Goal: Task Accomplishment & Management: Manage account settings

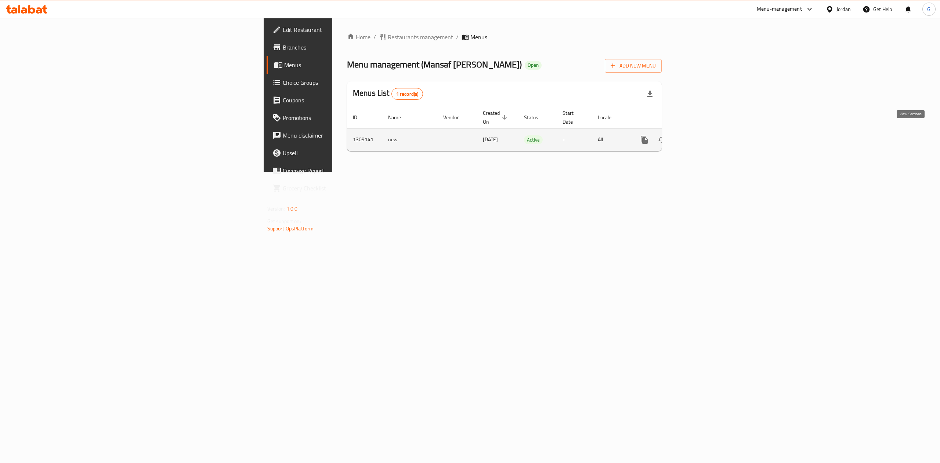
click at [701, 135] on icon "enhanced table" at bounding box center [697, 139] width 9 height 9
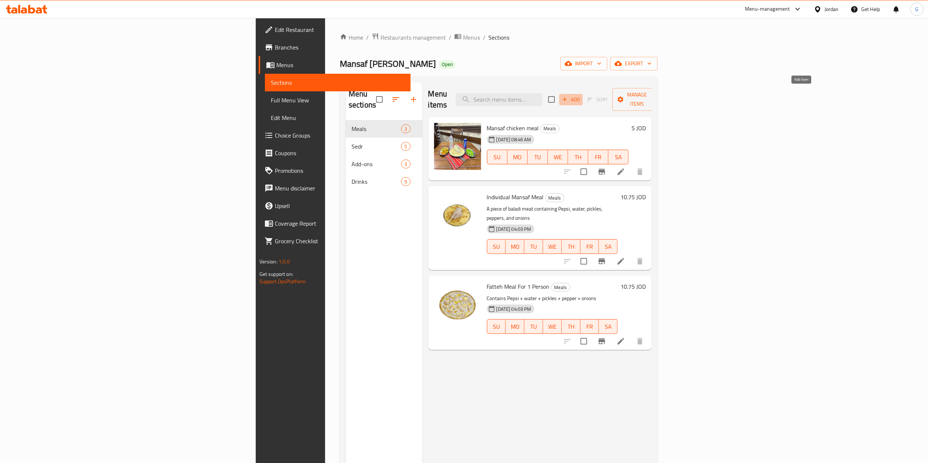
click at [581, 95] on span "Add" at bounding box center [571, 99] width 20 height 8
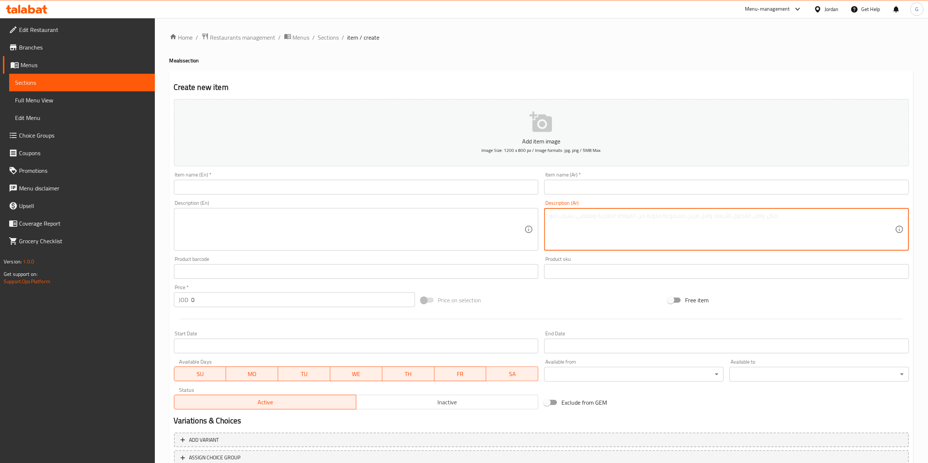
paste textarea "الوجبة تشمل كنزا وماء ومخلل وفلفل اخضر ولبن جميد نص لتر (قمح مجروش)"
type textarea "الوجبة تشمل كنزا وماء ومخلل وفلفل اخضر ولبن جميد نص لتر (قمح مجروش)"
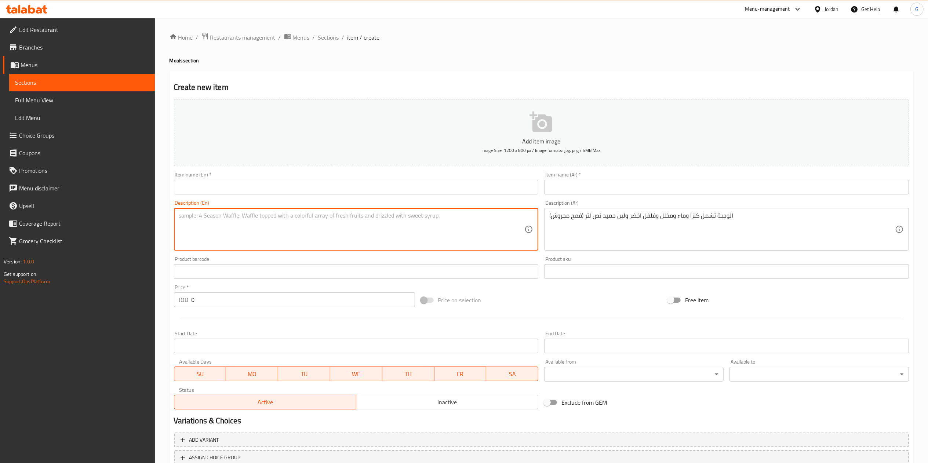
click at [508, 226] on textarea at bounding box center [352, 229] width 346 height 35
paste textarea "The meal includes tuna, water, salt, green pepper, and half a liter of dried yo…"
type textarea "The meal includes tuna, water, salt, green pepper, and half a liter of dried yo…"
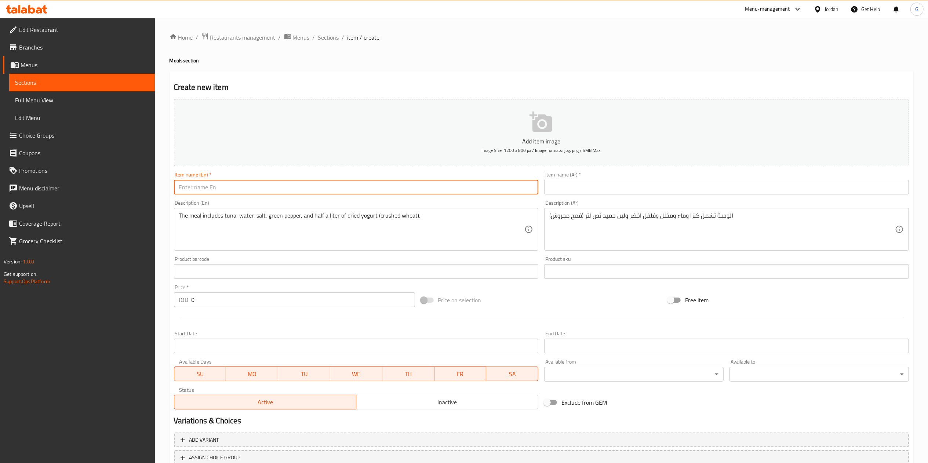
click at [391, 195] on input "text" at bounding box center [356, 187] width 365 height 15
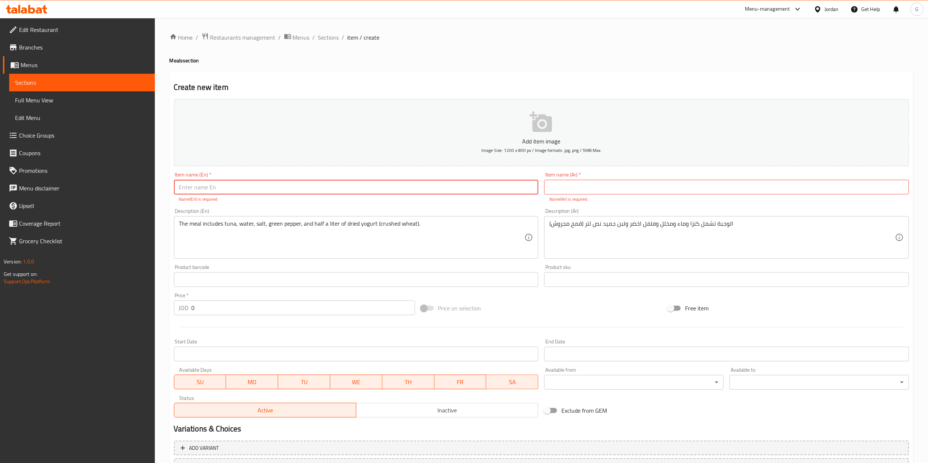
click at [391, 195] on input "text" at bounding box center [356, 187] width 365 height 15
type input "[PERSON_NAME]"
click at [584, 188] on input "text" at bounding box center [726, 187] width 365 height 15
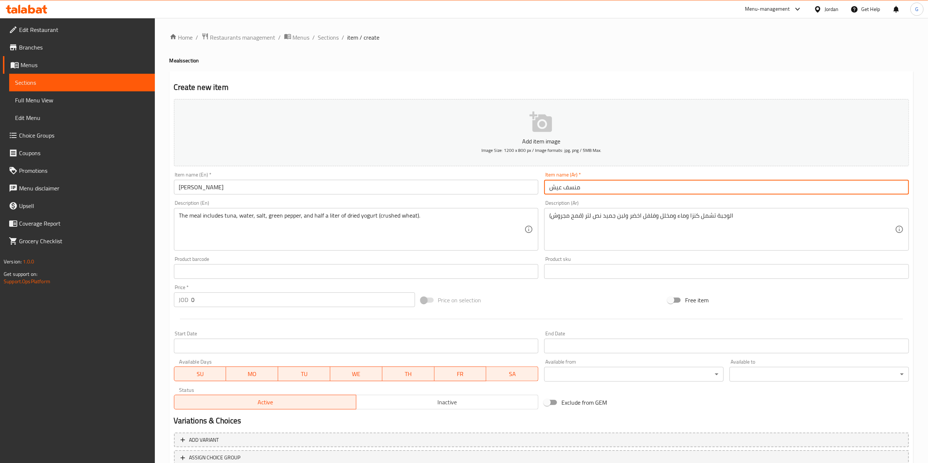
type input "منسف عيش"
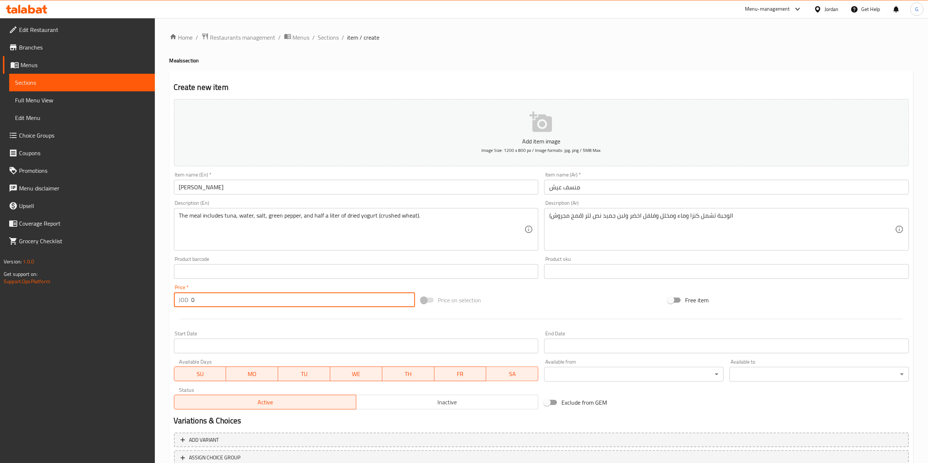
click at [210, 298] on input "0" at bounding box center [304, 300] width 224 height 15
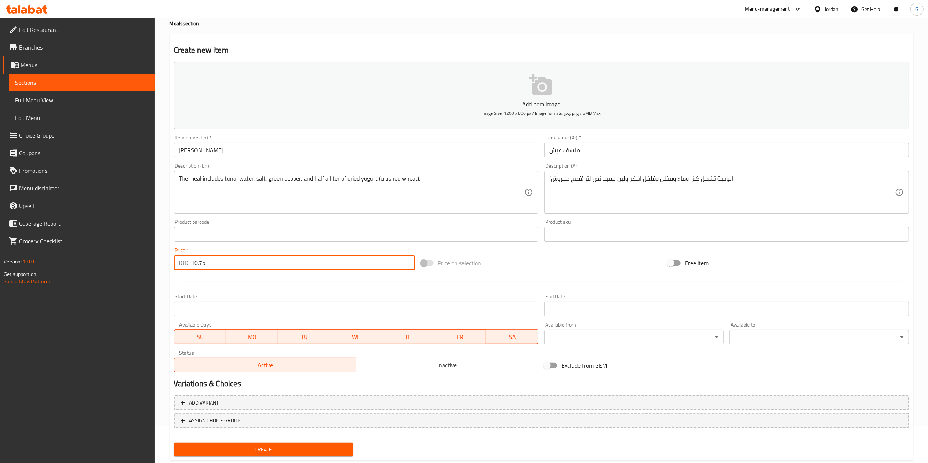
scroll to position [55, 0]
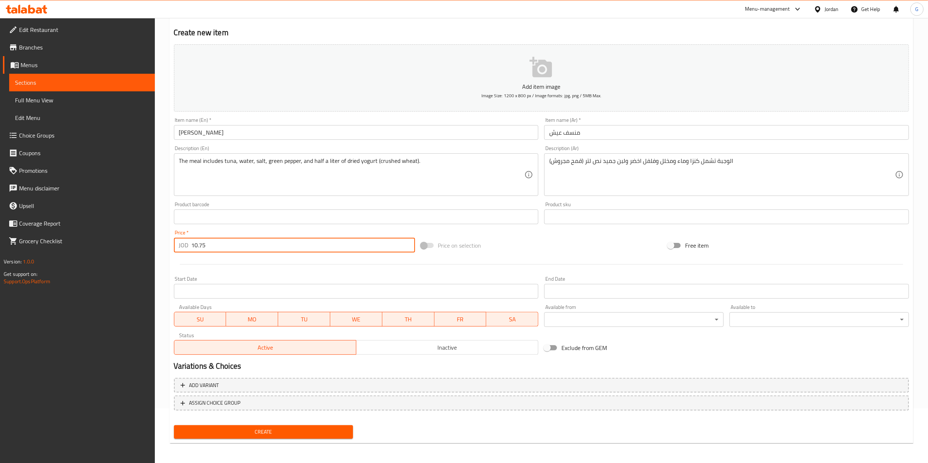
type input "10.75"
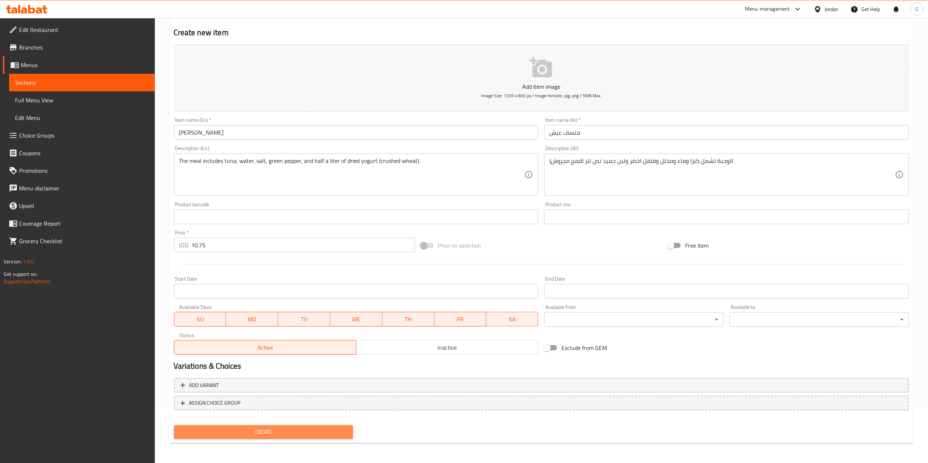
click at [318, 436] on span "Create" at bounding box center [264, 432] width 168 height 9
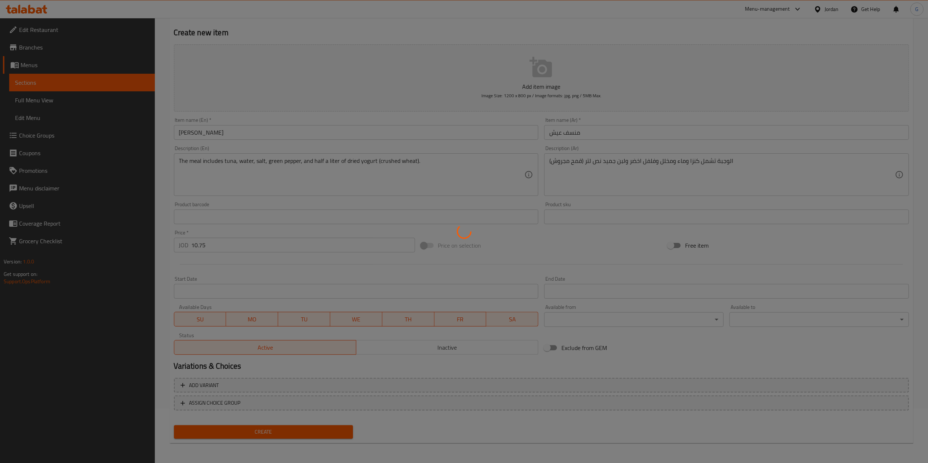
type input "0"
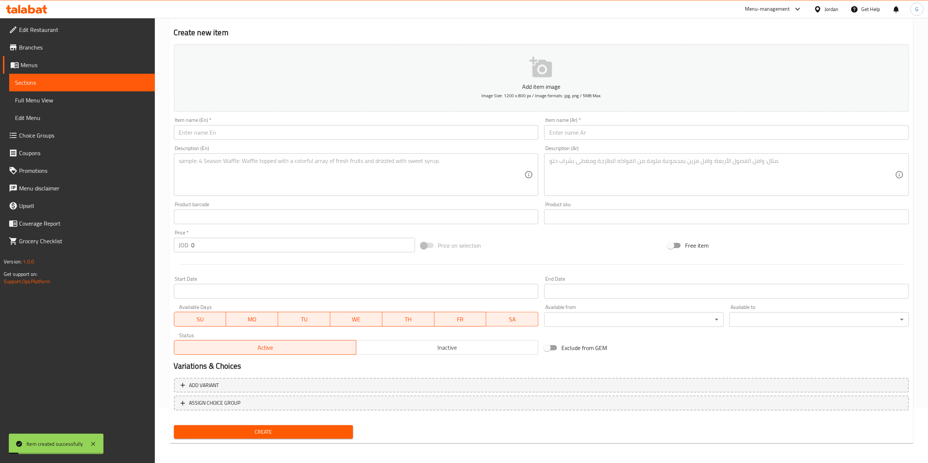
scroll to position [0, 0]
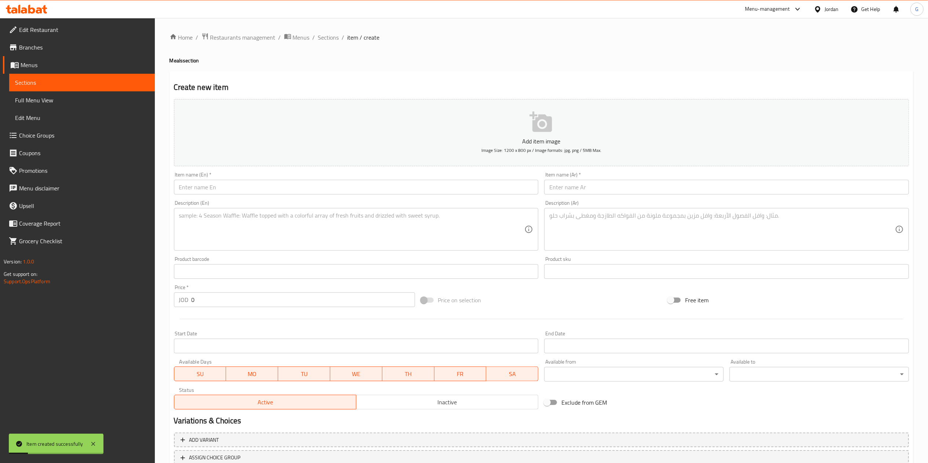
click at [338, 42] on ol "Home / Restaurants management / Menus / Sections / item / create" at bounding box center [542, 38] width 744 height 10
click at [330, 40] on span "Sections" at bounding box center [328, 37] width 21 height 9
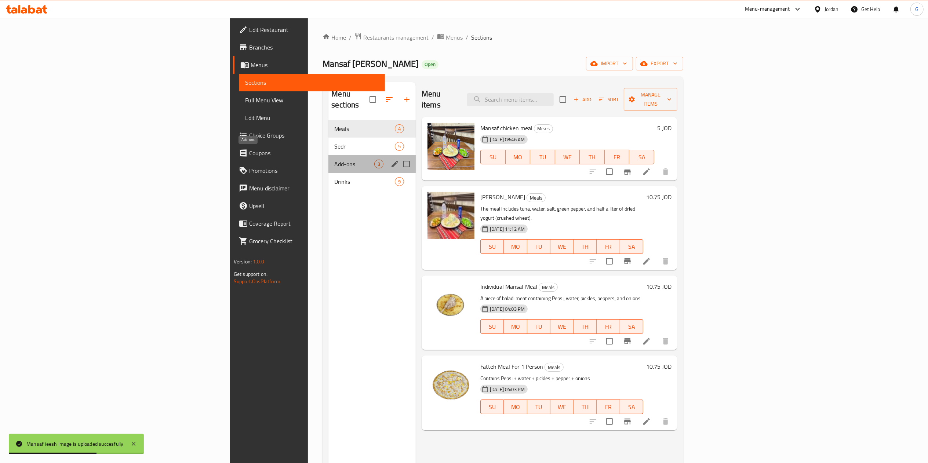
click at [334, 160] on span "Add-ons" at bounding box center [354, 164] width 40 height 9
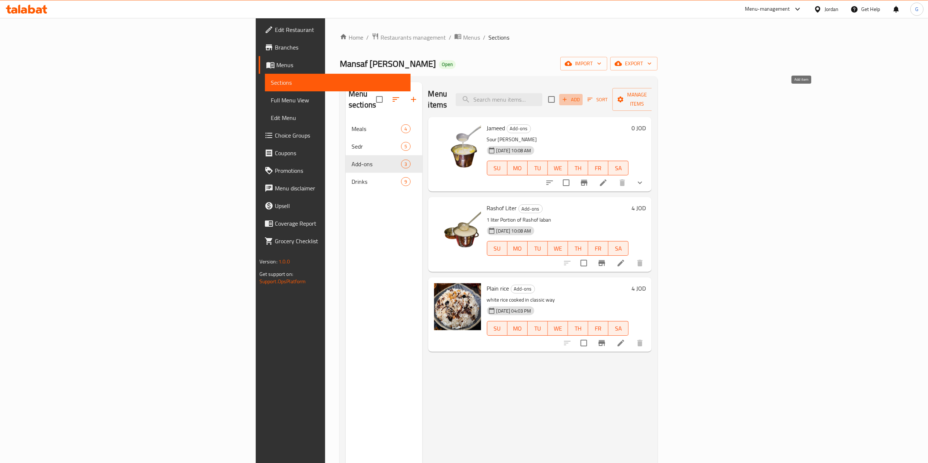
click at [581, 95] on span "Add" at bounding box center [571, 99] width 20 height 8
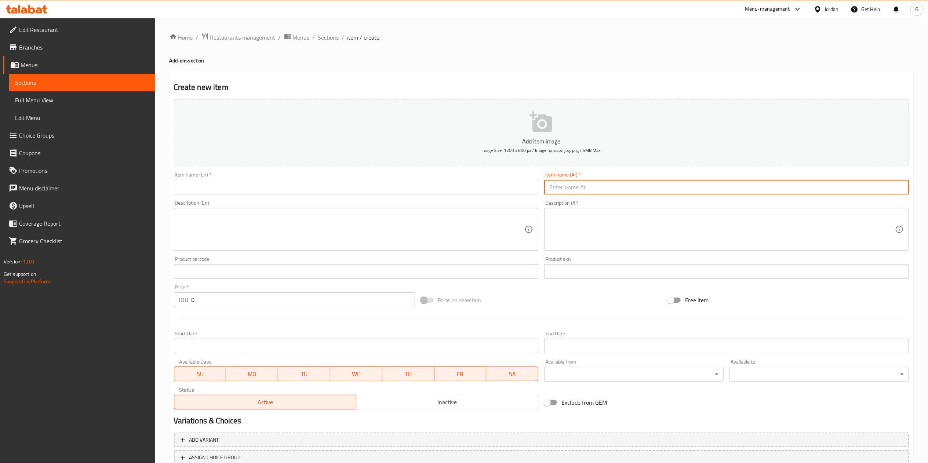
click at [581, 183] on input "text" at bounding box center [726, 187] width 365 height 15
type input "خبز شراك"
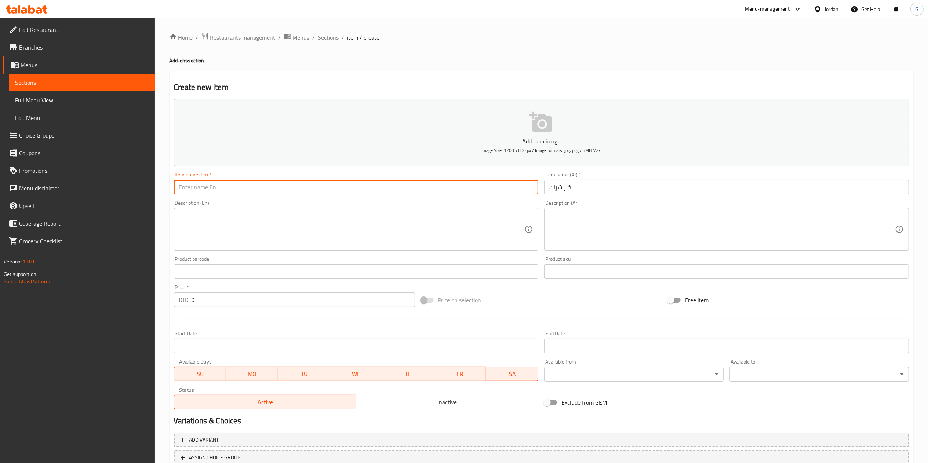
click at [467, 189] on input "text" at bounding box center [356, 187] width 365 height 15
type input "Shrak bread"
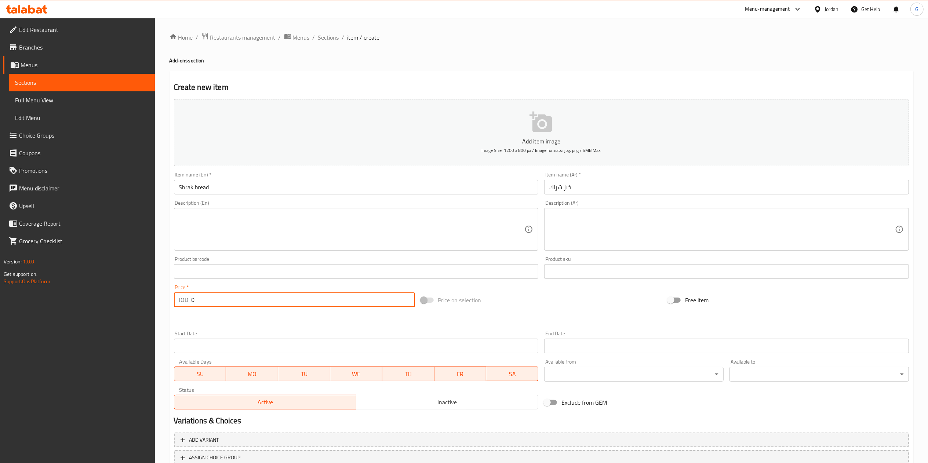
click at [200, 301] on input "0" at bounding box center [304, 300] width 224 height 15
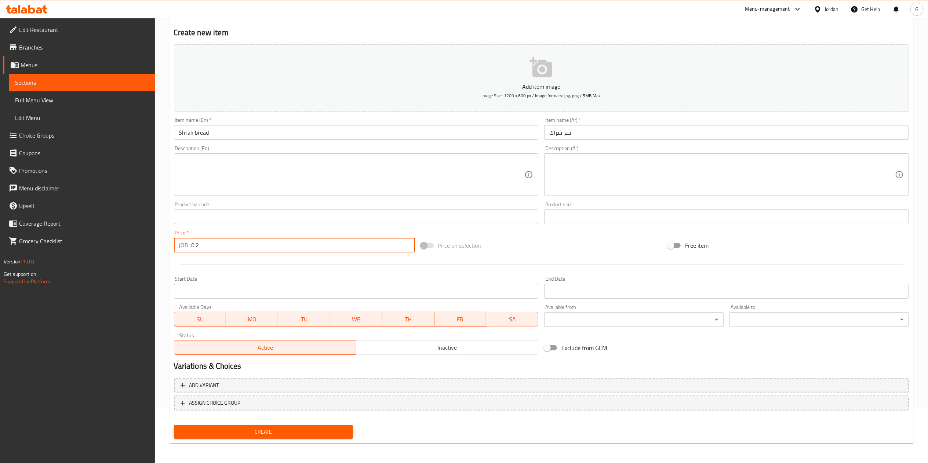
type input "0.2"
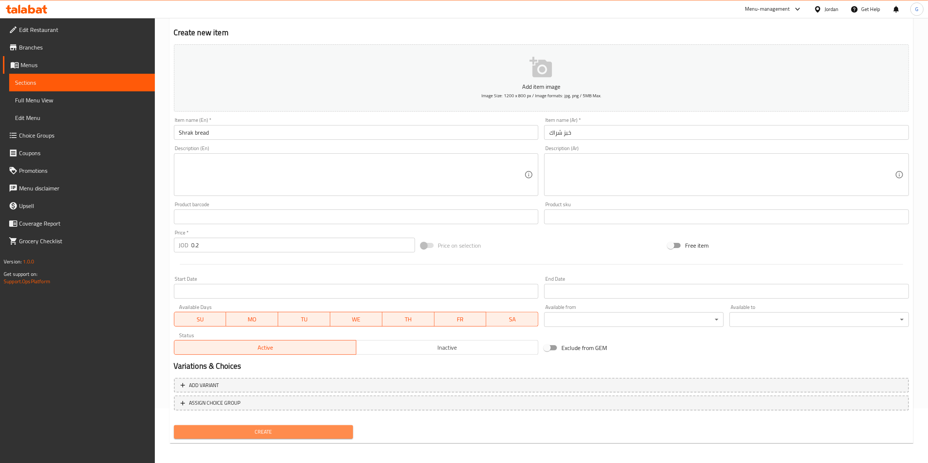
click at [337, 431] on span "Create" at bounding box center [264, 432] width 168 height 9
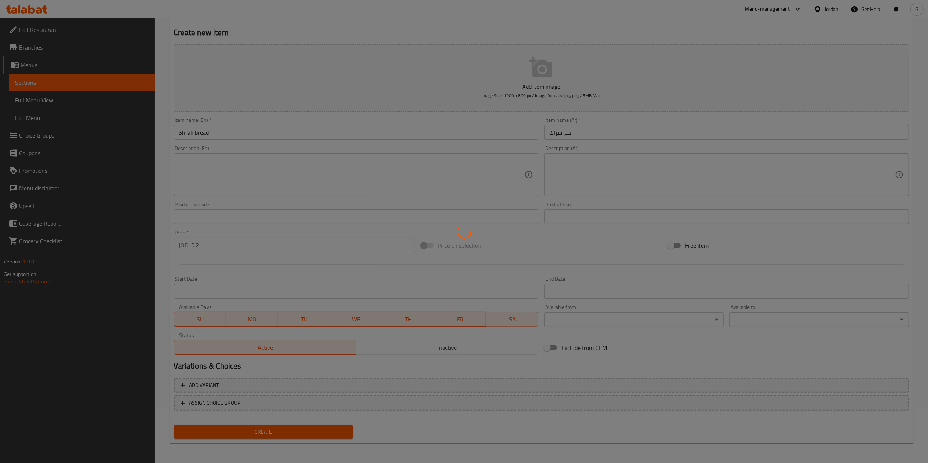
type input "0"
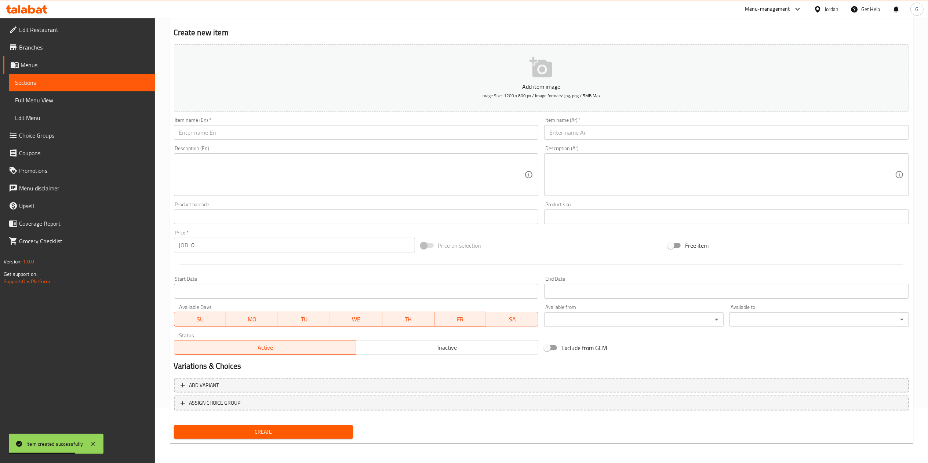
scroll to position [0, 0]
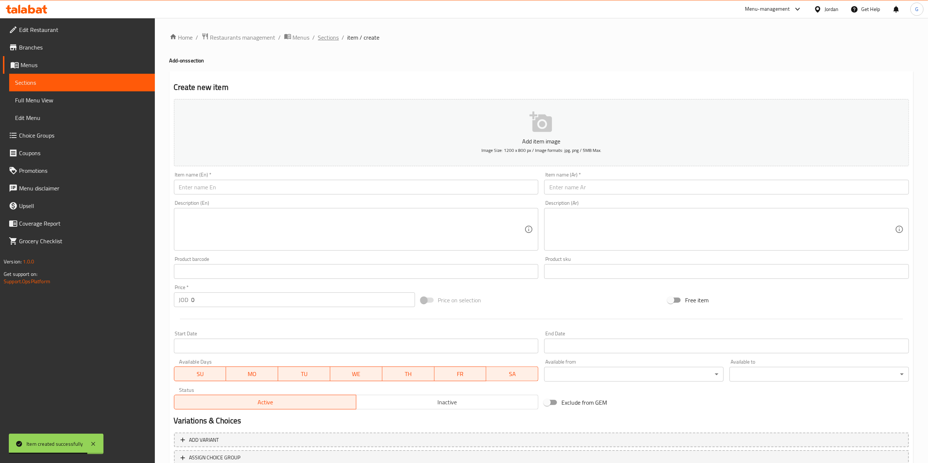
click at [337, 37] on span "Sections" at bounding box center [328, 37] width 21 height 9
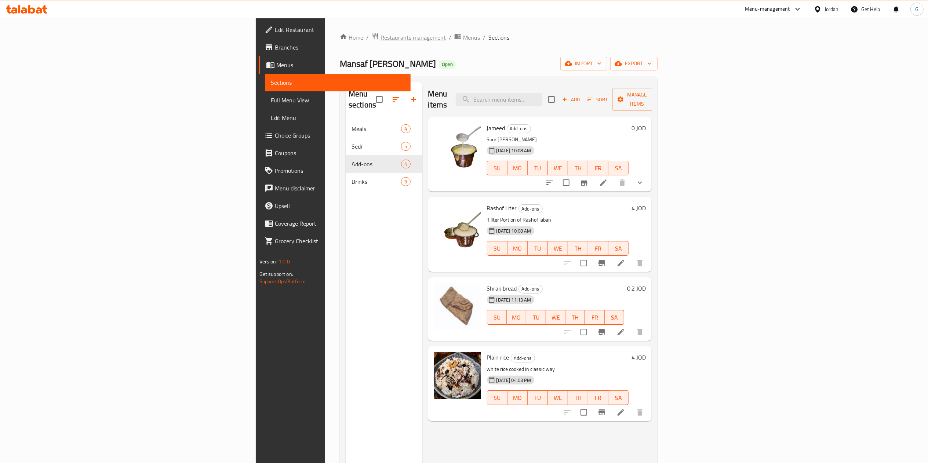
click at [381, 33] on span "Restaurants management" at bounding box center [413, 37] width 65 height 9
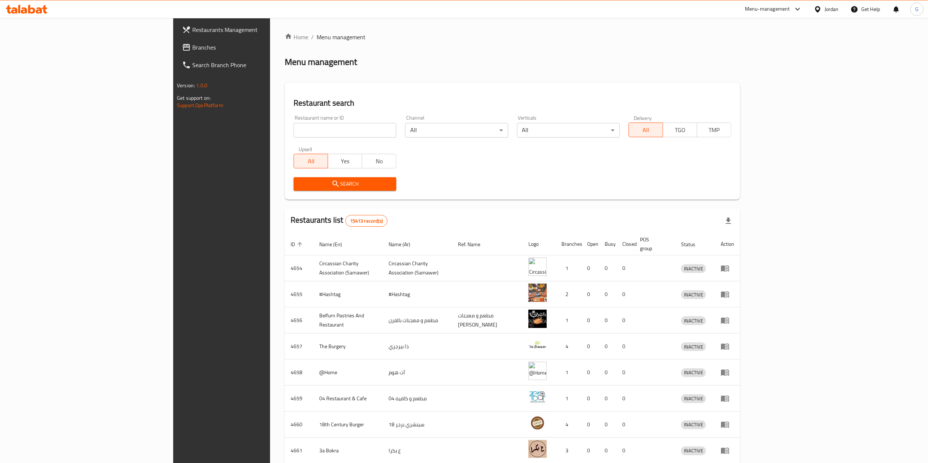
click at [173, 52] on div "Restaurants Management Branches Search Branch Phone Version: 1.0.0 Get support …" at bounding box center [464, 287] width 582 height 538
click at [192, 52] on span "Branches" at bounding box center [257, 47] width 130 height 9
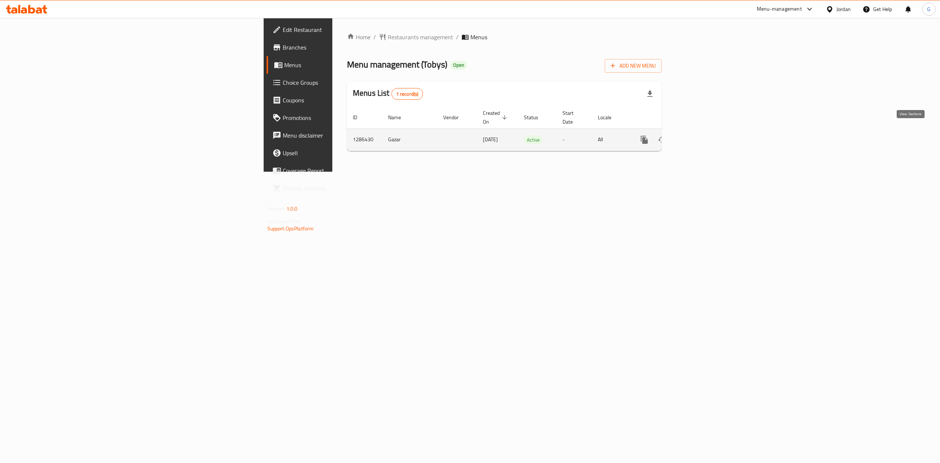
click at [706, 133] on link "enhanced table" at bounding box center [697, 140] width 18 height 18
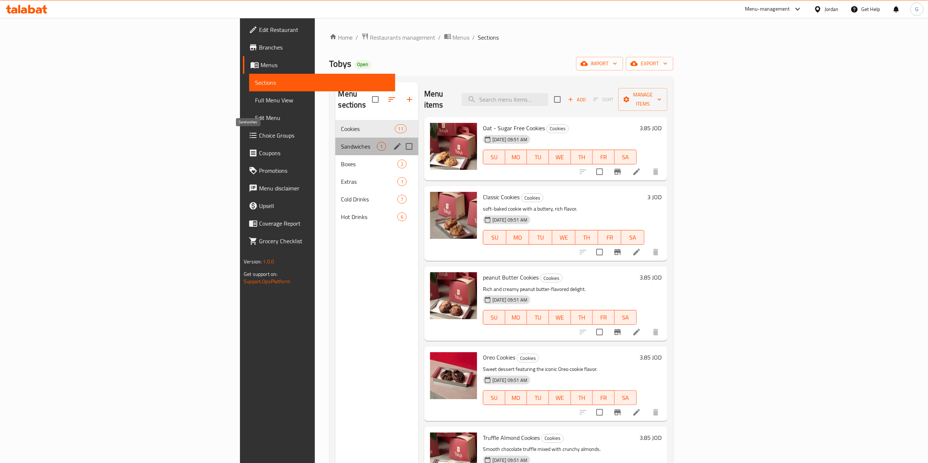
click at [341, 142] on span "Sandwiches" at bounding box center [359, 146] width 36 height 9
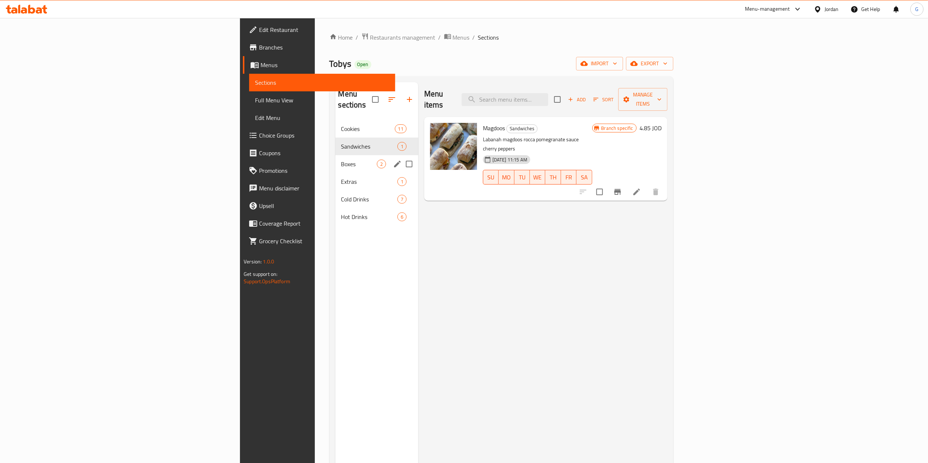
click at [336, 159] on div "Boxes 2" at bounding box center [377, 164] width 83 height 18
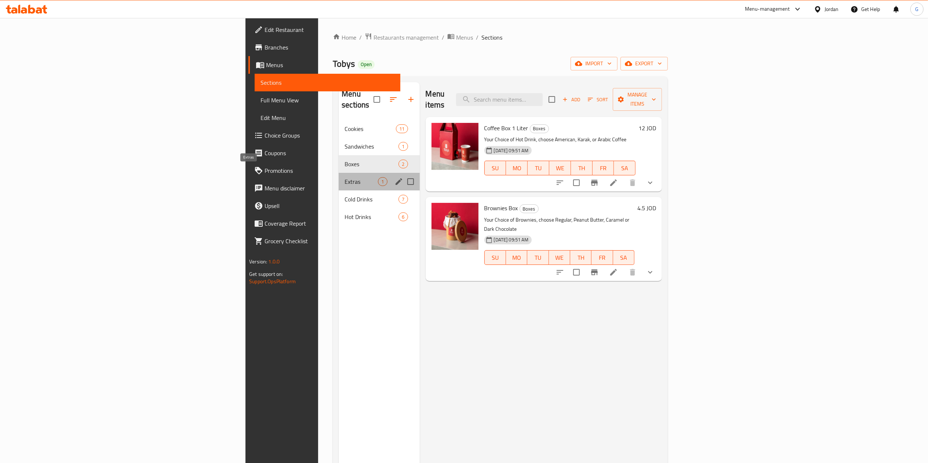
click at [345, 177] on span "Extras" at bounding box center [361, 181] width 33 height 9
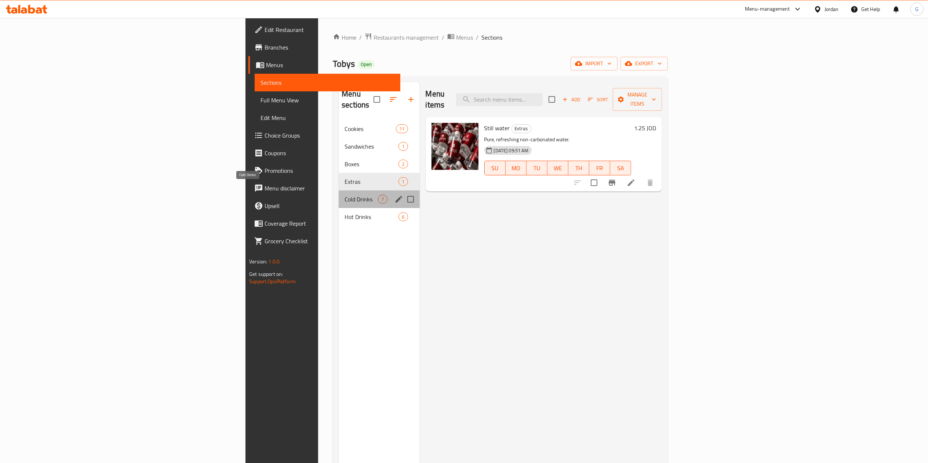
click at [345, 195] on span "Cold Drinks" at bounding box center [361, 199] width 33 height 9
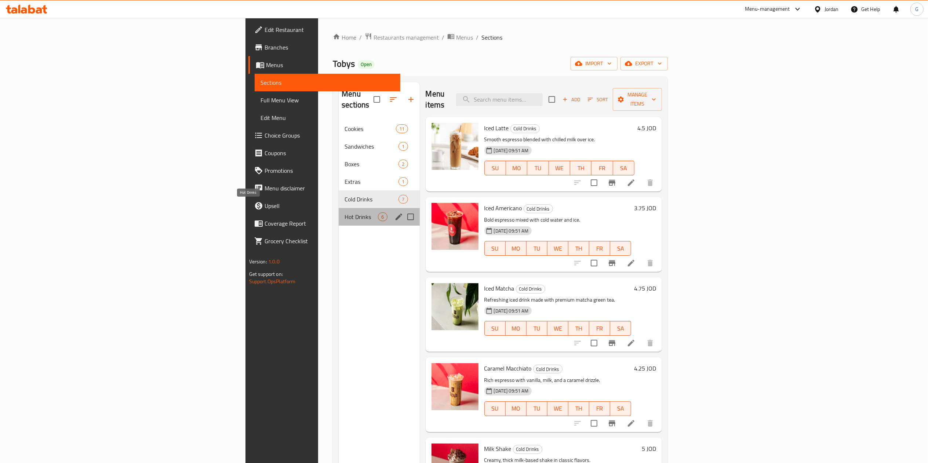
click at [345, 213] on span "Hot Drinks" at bounding box center [361, 217] width 33 height 9
